Goal: Task Accomplishment & Management: Manage account settings

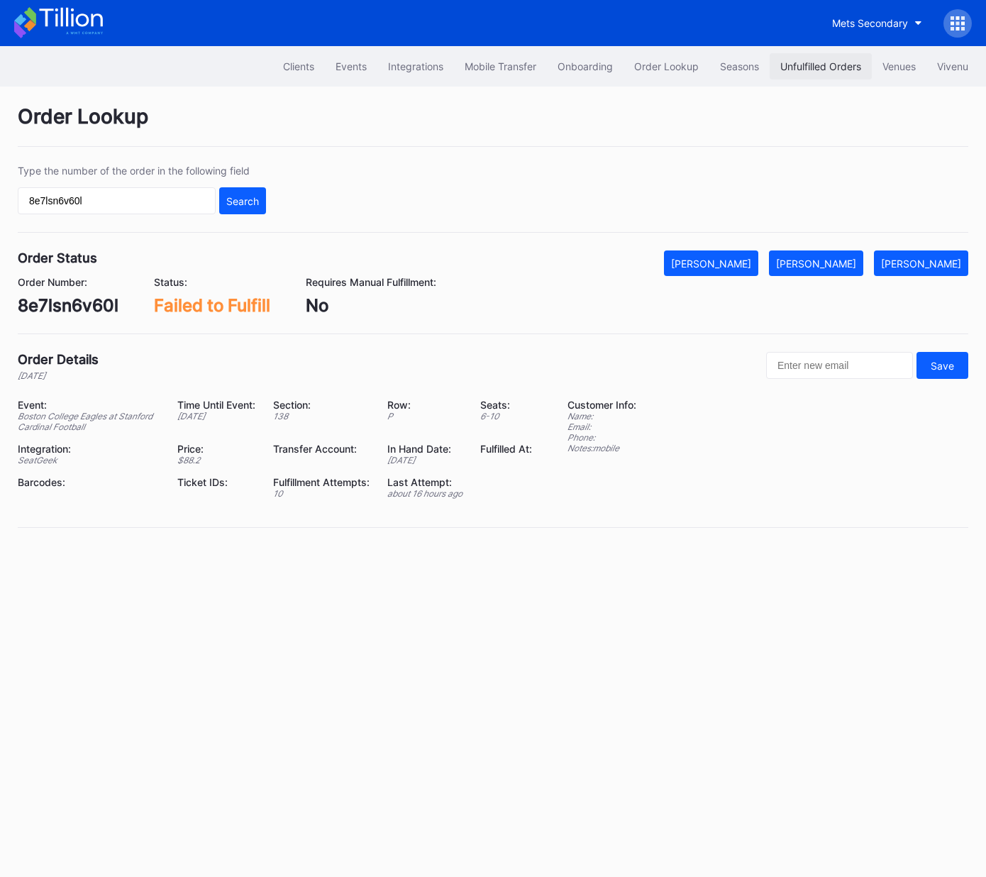
click at [801, 59] on button "Unfulfilled Orders" at bounding box center [820, 66] width 102 height 26
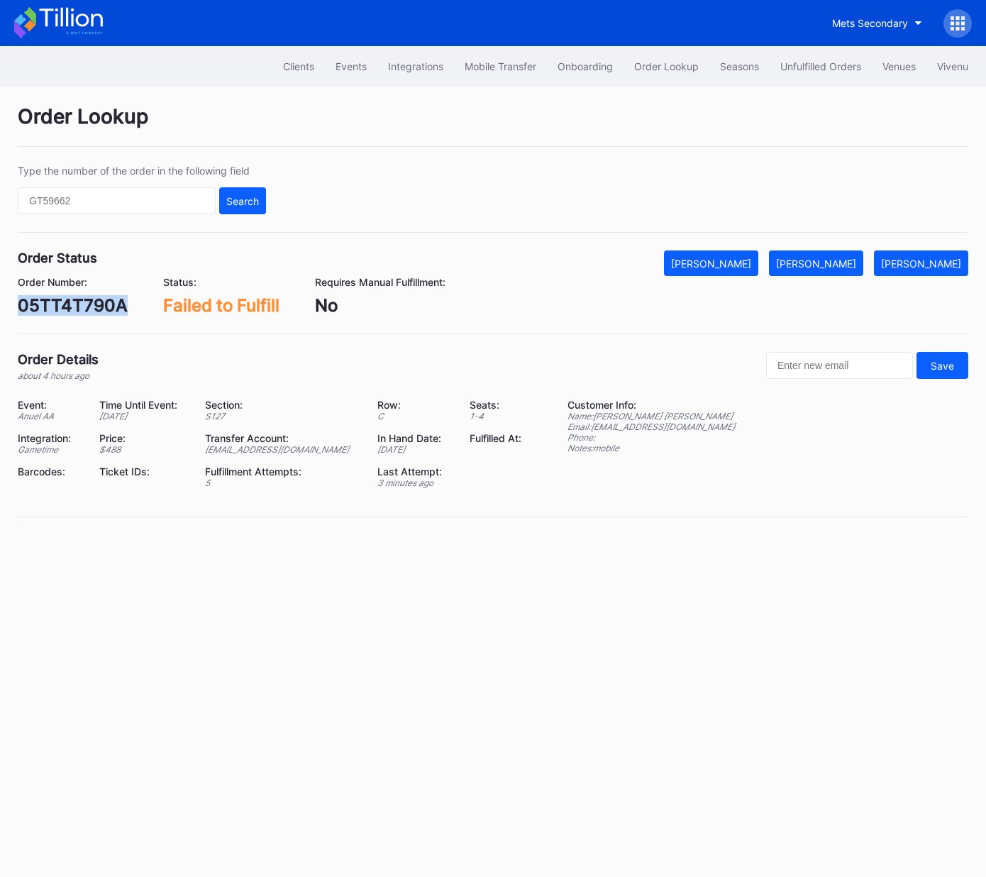
drag, startPoint x: 847, startPoint y: 270, endPoint x: 974, endPoint y: 240, distance: 129.9
click at [847, 270] on button "[PERSON_NAME]" at bounding box center [816, 263] width 94 height 26
click at [844, 266] on div "[PERSON_NAME]" at bounding box center [816, 263] width 80 height 12
click at [85, 305] on div "BWD646VV75" at bounding box center [76, 305] width 117 height 21
copy div "BWD646VV75"
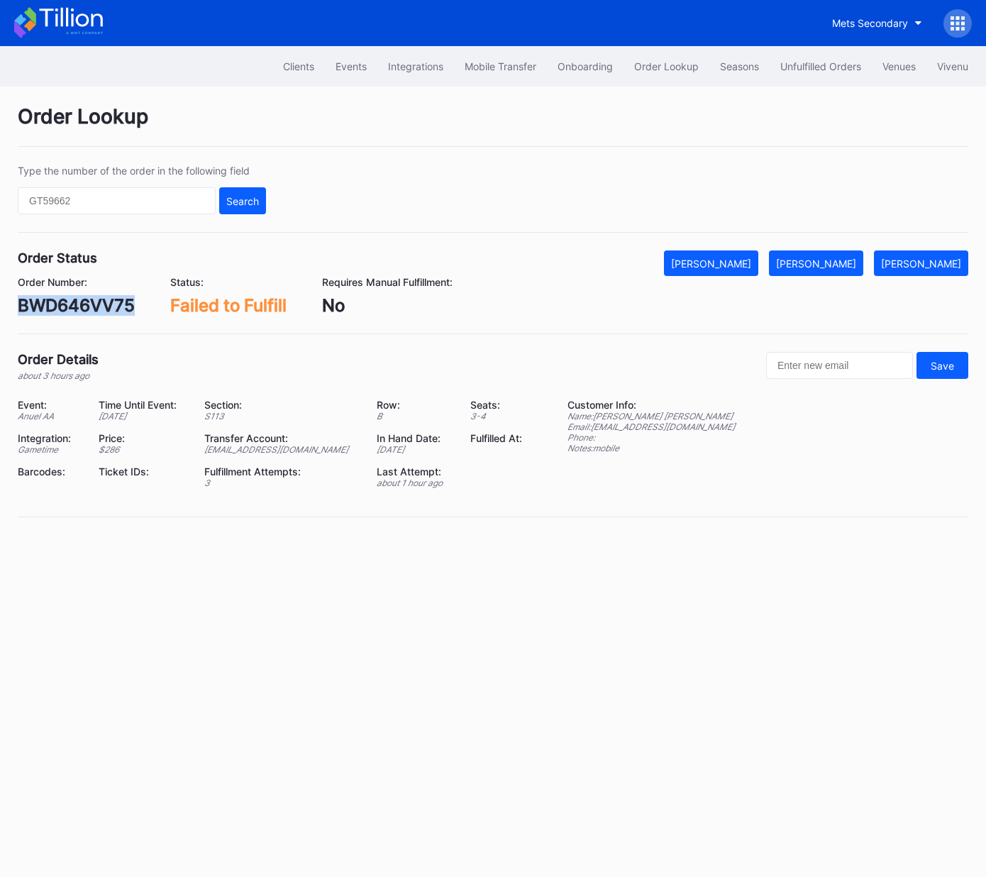
copy div "BWD646VV75"
drag, startPoint x: 838, startPoint y: 263, endPoint x: 831, endPoint y: 261, distance: 7.4
click at [838, 262] on div "[PERSON_NAME]" at bounding box center [816, 263] width 80 height 12
click at [839, 262] on div "[PERSON_NAME]" at bounding box center [816, 263] width 80 height 12
drag, startPoint x: 840, startPoint y: 263, endPoint x: 975, endPoint y: 235, distance: 138.2
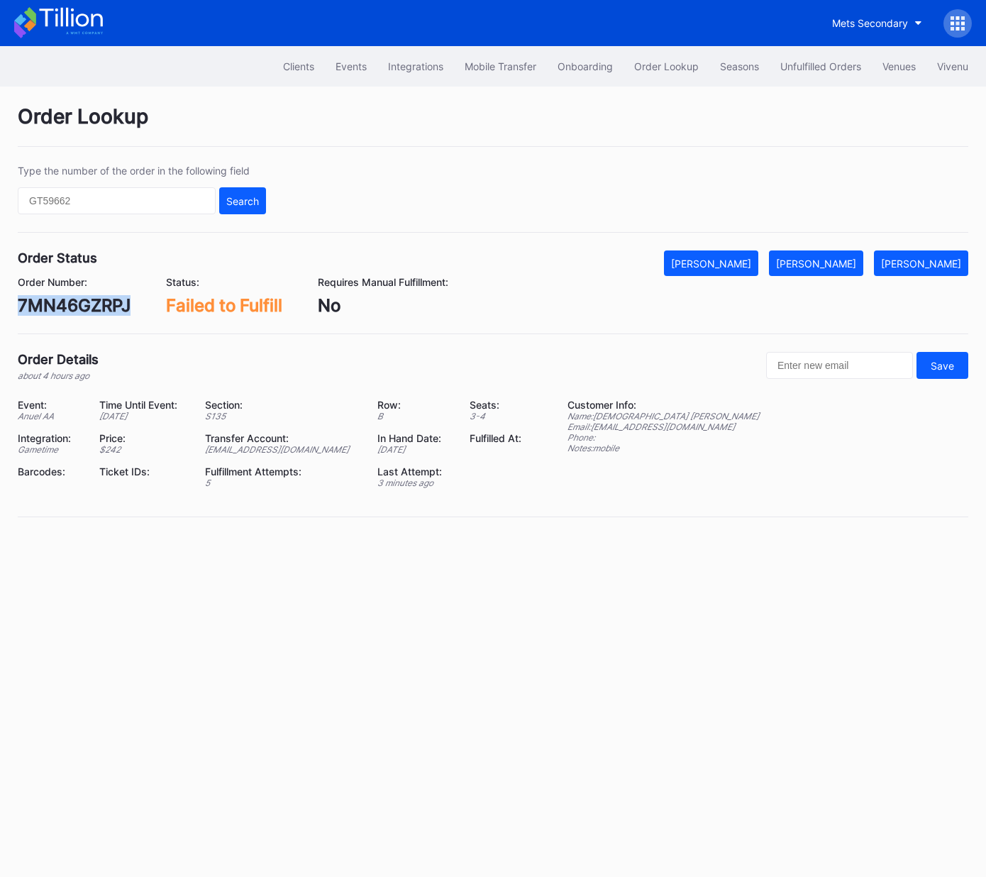
click at [840, 263] on div "[PERSON_NAME]" at bounding box center [816, 263] width 80 height 12
